Goal: Task Accomplishment & Management: Manage account settings

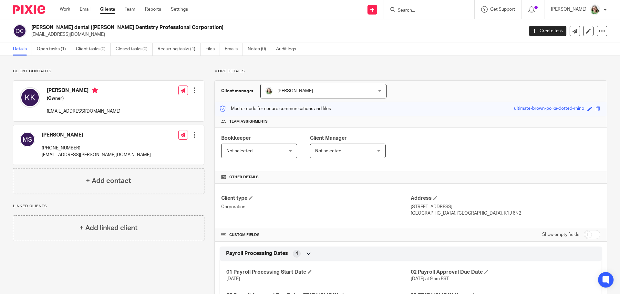
click at [418, 10] on input "Search" at bounding box center [426, 11] width 58 height 6
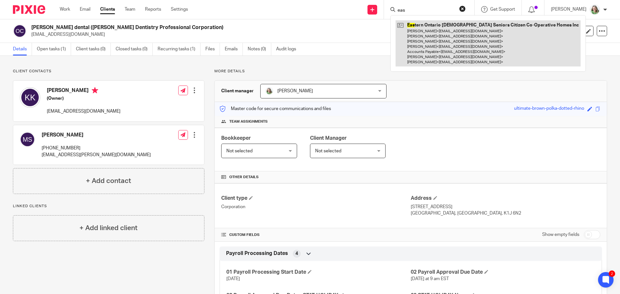
type input "eas"
click at [439, 40] on link at bounding box center [487, 43] width 185 height 46
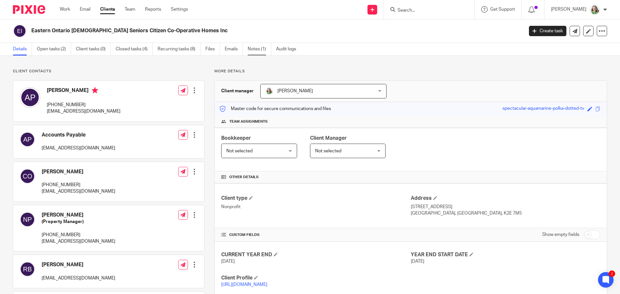
click at [255, 50] on link "Notes (1)" at bounding box center [260, 49] width 24 height 13
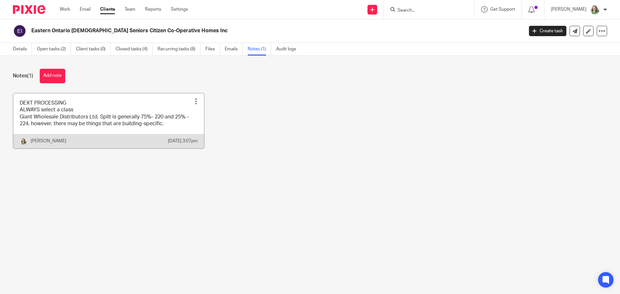
click at [140, 107] on link at bounding box center [108, 120] width 191 height 55
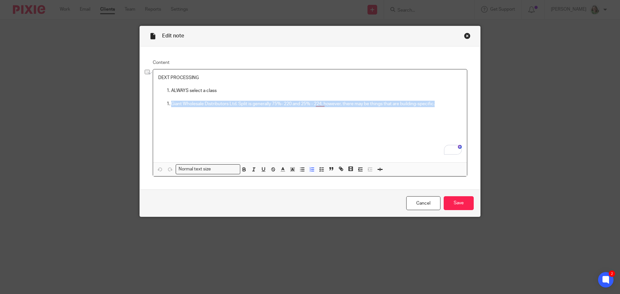
drag, startPoint x: 440, startPoint y: 103, endPoint x: 167, endPoint y: 104, distance: 273.0
click at [171, 104] on li "Giant Wholesale Distributors Ltd. Split is generally 75%- 220 and 25% - 224, ho…" at bounding box center [316, 104] width 290 height 6
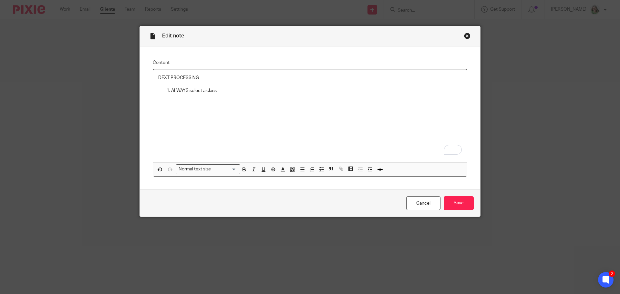
click at [218, 92] on p "ALWAYS select a class" at bounding box center [316, 90] width 290 height 6
click at [184, 97] on p "Class: 224 Viewmount" at bounding box center [323, 97] width 278 height 6
click at [229, 97] on p "Class: 224 Viewmount" at bounding box center [323, 97] width 278 height 6
drag, startPoint x: 284, startPoint y: 104, endPoint x: 173, endPoint y: 99, distance: 111.8
click at [173, 99] on ol "Class: 224 Viewmount Items with HST select HST code: HST-C" at bounding box center [316, 100] width 290 height 13
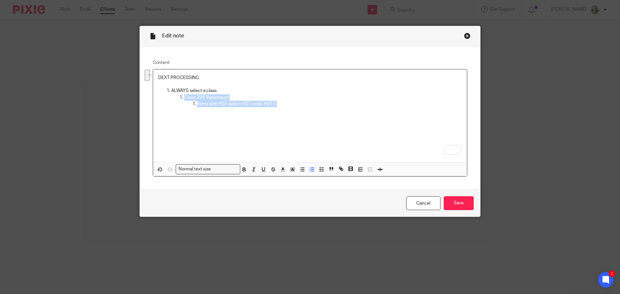
copy li "Class: 224 Viewmount Items with HST select HST code: HST-C"
click at [295, 105] on p "Items with HST select HST code: HST-C" at bounding box center [329, 104] width 265 height 6
click at [200, 110] on p "Class: 224 Viewmount" at bounding box center [323, 110] width 278 height 6
click at [202, 109] on p "Class: 224 Viewmount" at bounding box center [323, 110] width 278 height 6
drag, startPoint x: 195, startPoint y: 117, endPoint x: 278, endPoint y: 122, distance: 83.4
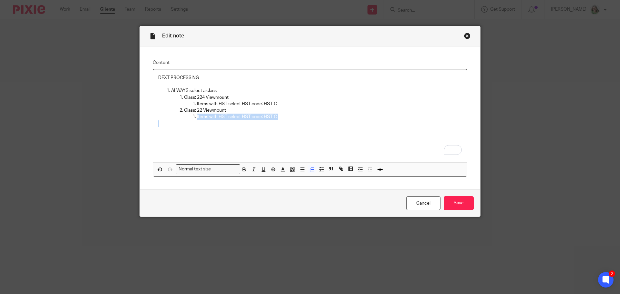
click at [278, 122] on div "DEXT PROCESSING ALWAYS select a class Class: 224 Viewmount Items with HST selec…" at bounding box center [310, 115] width 314 height 93
drag, startPoint x: 195, startPoint y: 102, endPoint x: 206, endPoint y: 102, distance: 11.0
click at [206, 102] on p "Items with HST select HST code: HST-C" at bounding box center [329, 104] width 265 height 6
click at [451, 203] on input "Save" at bounding box center [458, 203] width 30 height 14
